Goal: Task Accomplishment & Management: Manage account settings

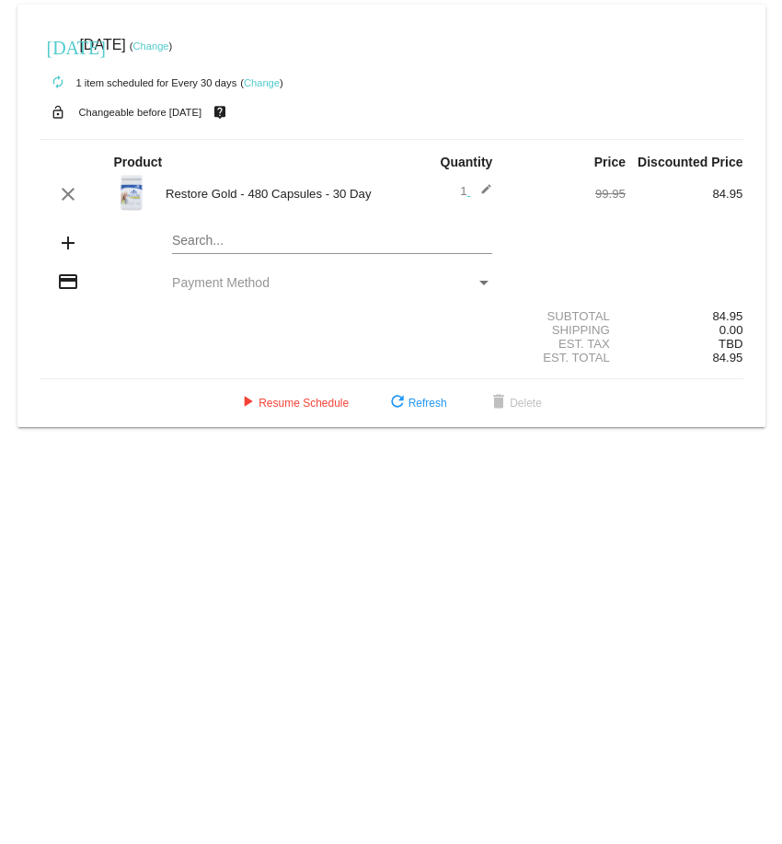
click at [484, 279] on div "Payment Method" at bounding box center [484, 282] width 17 height 15
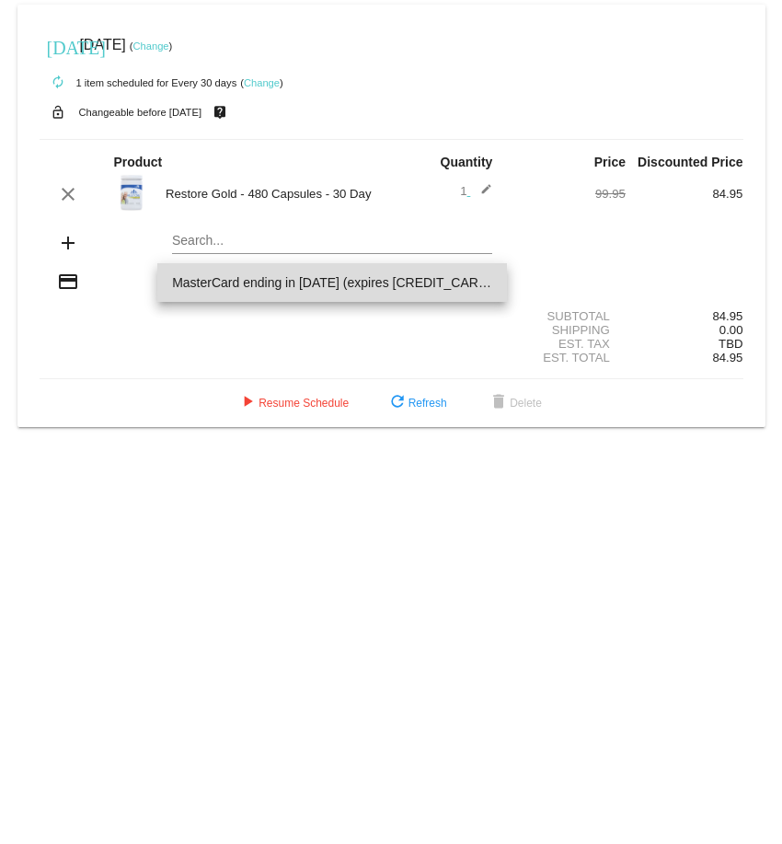
click at [319, 280] on span "MasterCard ending in [DATE] (expires [CREDIT_CARD_DATA])" at bounding box center [332, 282] width 320 height 39
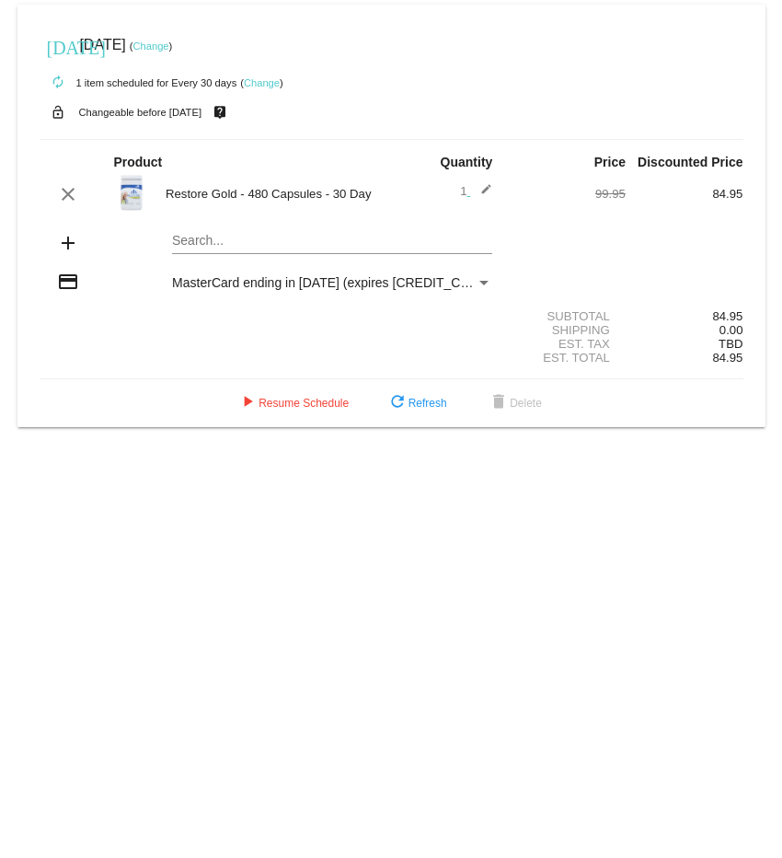
click at [482, 282] on div "Payment Method" at bounding box center [484, 283] width 9 height 5
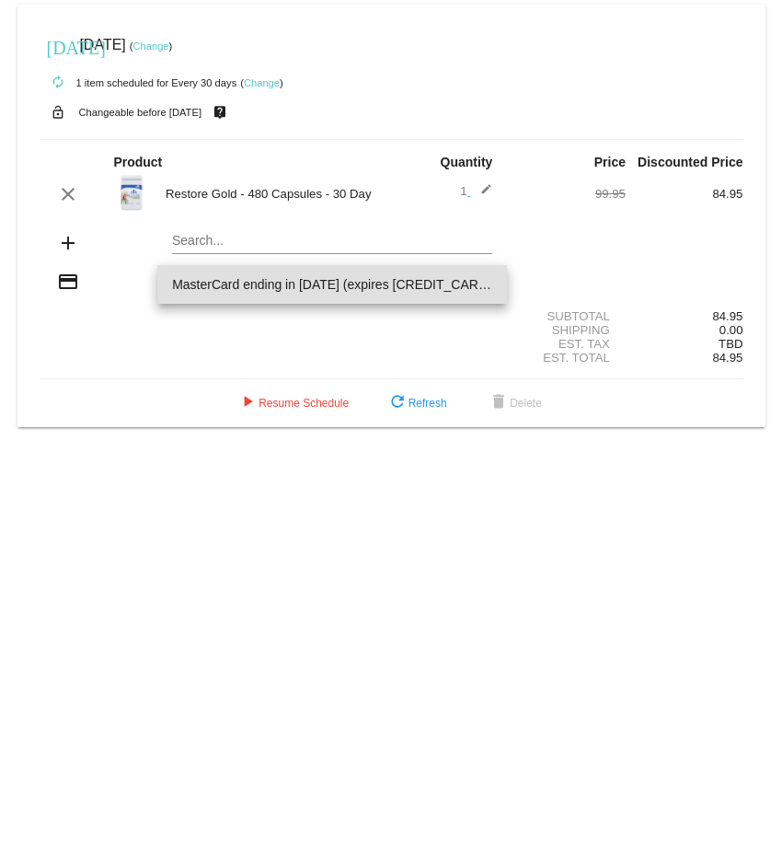
click at [111, 374] on div at bounding box center [391, 429] width 782 height 858
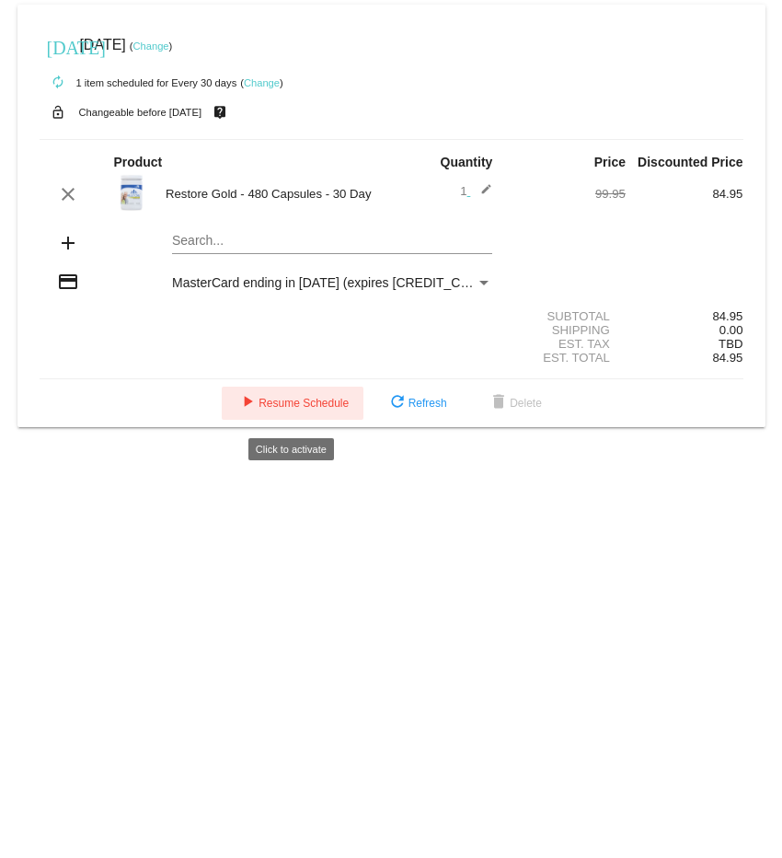
click at [324, 410] on span "play_arrow Resume Schedule" at bounding box center [293, 403] width 112 height 13
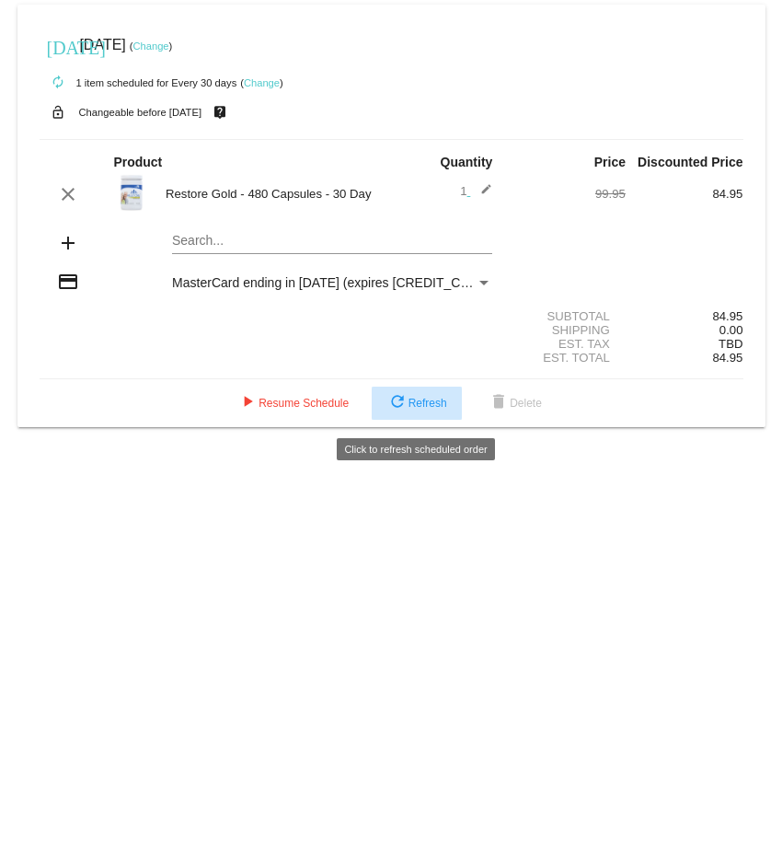
click at [432, 409] on span "refresh Refresh" at bounding box center [417, 403] width 61 height 13
